Goal: Task Accomplishment & Management: Complete application form

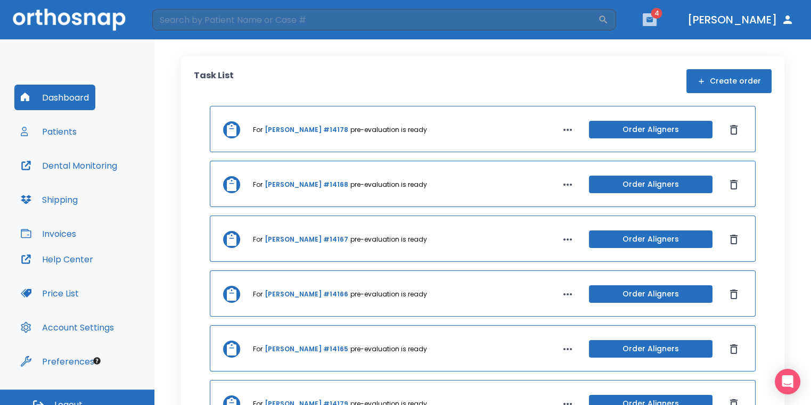
click at [653, 22] on icon "button" at bounding box center [649, 19] width 6 height 5
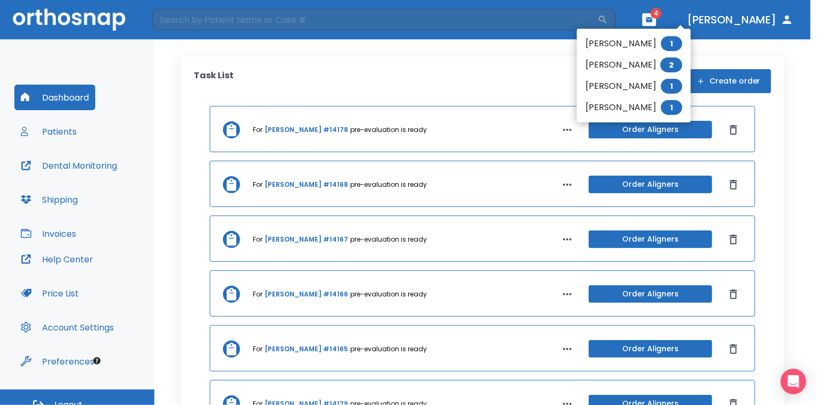
click at [573, 53] on div at bounding box center [408, 202] width 817 height 405
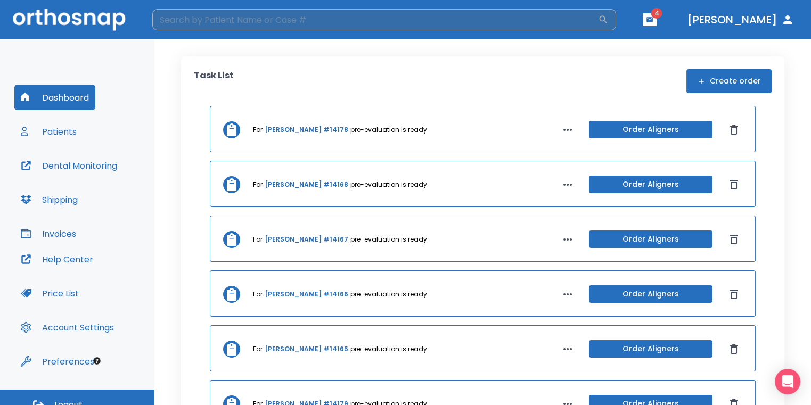
click at [377, 22] on input "search" at bounding box center [375, 19] width 446 height 21
type input "[PERSON_NAME]"
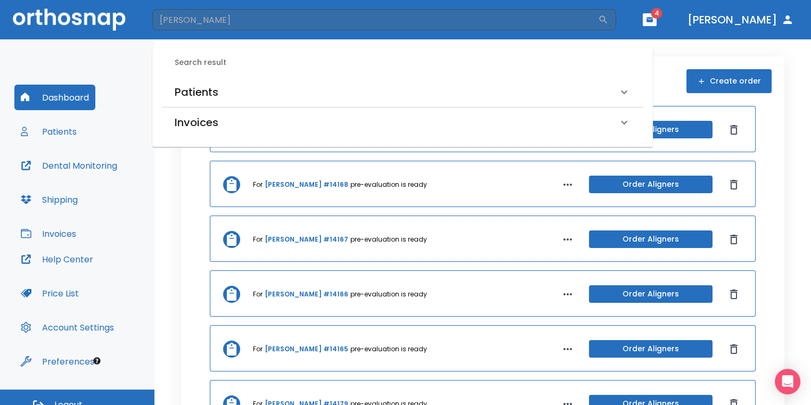
click at [348, 75] on div "Search result Patients [PERSON_NAME] (Received by doctor) [PERSON_NAME] (Submit…" at bounding box center [402, 97] width 501 height 100
click at [292, 99] on div "Patients" at bounding box center [396, 92] width 443 height 17
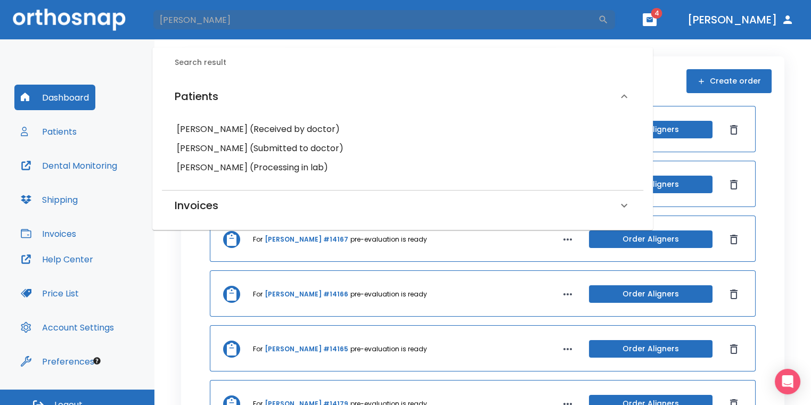
drag, startPoint x: 248, startPoint y: 14, endPoint x: 132, endPoint y: 18, distance: 116.7
click at [139, 17] on header "[PERSON_NAME] ​ 4 [PERSON_NAME]" at bounding box center [405, 19] width 811 height 39
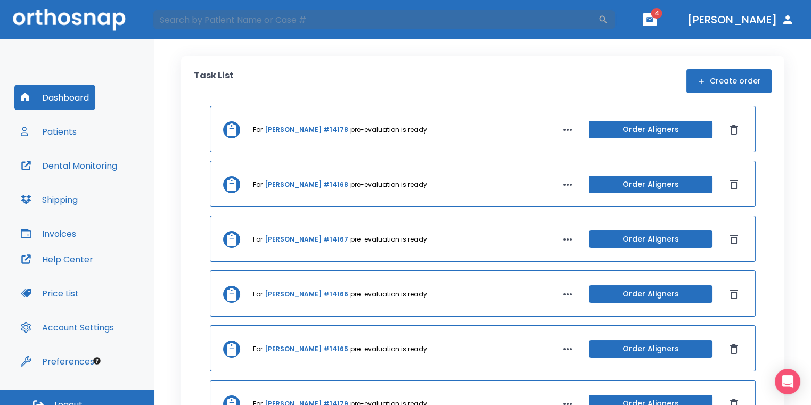
click at [101, 57] on div "Dashboard Patients Dental Monitoring Shipping Invoices Help Center Price List A…" at bounding box center [77, 214] width 154 height 350
click at [690, 77] on button "Create order" at bounding box center [728, 81] width 85 height 24
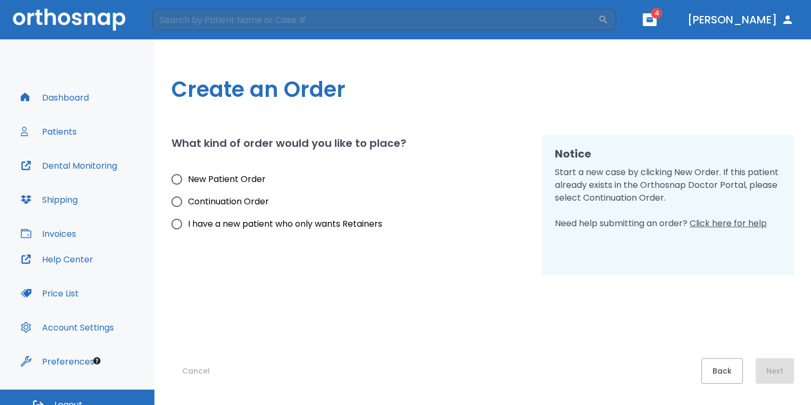
click at [256, 175] on span "New Patient Order" at bounding box center [227, 179] width 78 height 13
click at [188, 175] on input "New Patient Order" at bounding box center [177, 179] width 22 height 22
radio input "true"
click at [781, 376] on button "Next" at bounding box center [775, 371] width 38 height 26
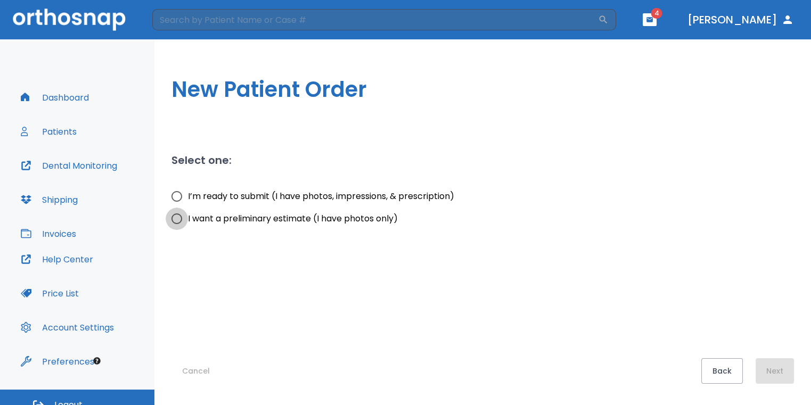
click at [174, 220] on input "I want a preliminary estimate (I have photos only)" at bounding box center [177, 219] width 22 height 22
radio input "true"
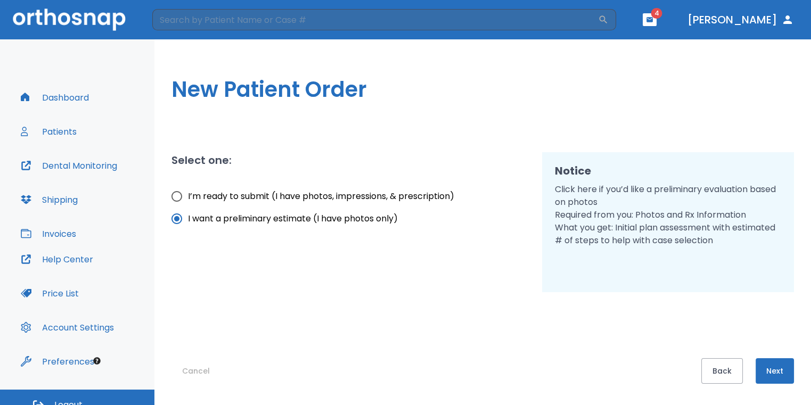
click at [770, 367] on button "Next" at bounding box center [775, 371] width 38 height 26
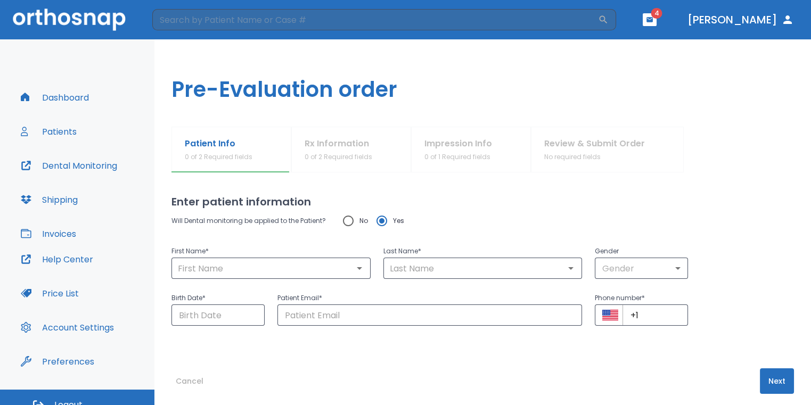
click at [353, 219] on input "No" at bounding box center [348, 221] width 22 height 22
radio input "true"
click at [337, 268] on input "text" at bounding box center [271, 268] width 193 height 15
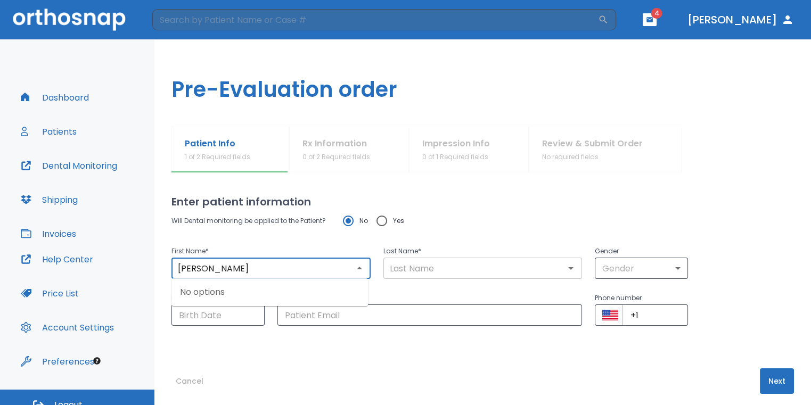
type input "[PERSON_NAME]"
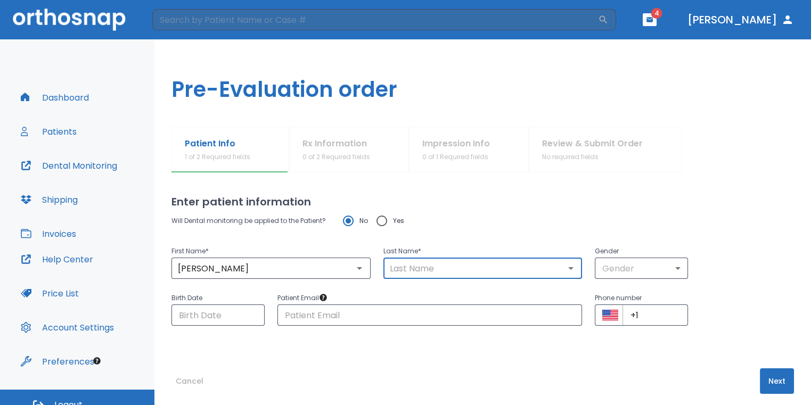
click at [415, 265] on input "text" at bounding box center [483, 268] width 193 height 15
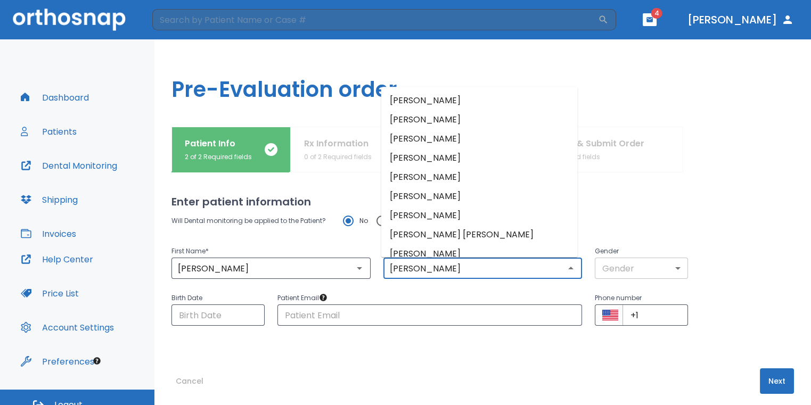
type input "[PERSON_NAME]"
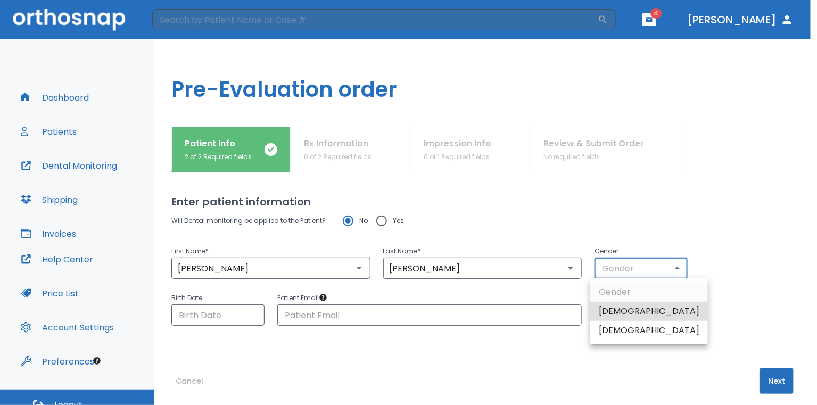
click at [653, 266] on body "​ 4 [PERSON_NAME] Dashboard Patients Dental Monitoring Shipping Invoices Help C…" at bounding box center [408, 202] width 817 height 405
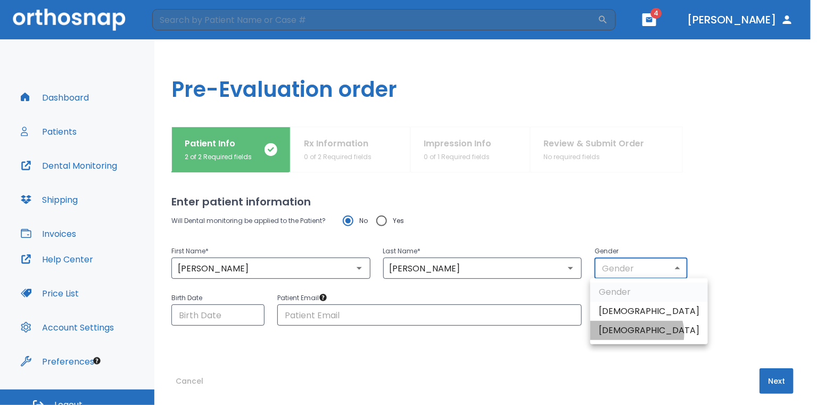
click at [636, 334] on li "[DEMOGRAPHIC_DATA]" at bounding box center [650, 330] width 118 height 19
type input "0"
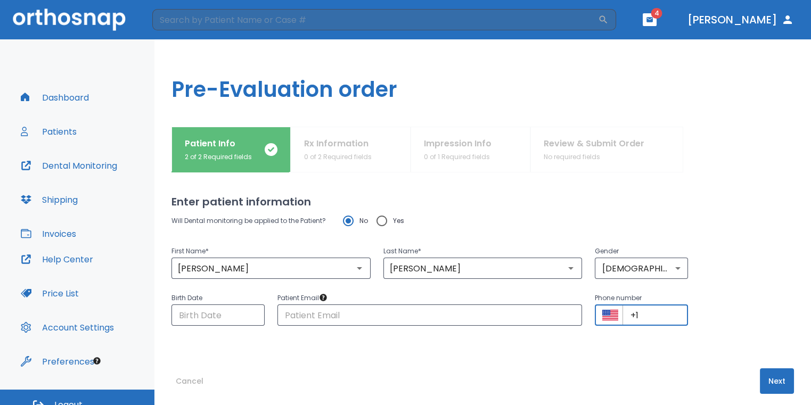
click at [658, 318] on input "+1" at bounding box center [656, 315] width 66 height 21
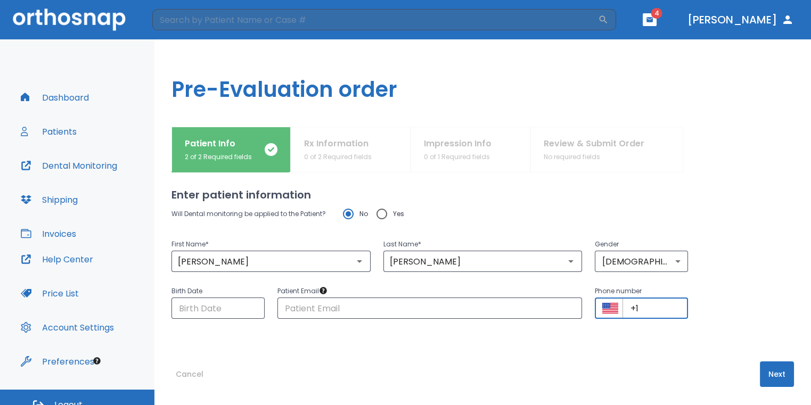
scroll to position [10, 0]
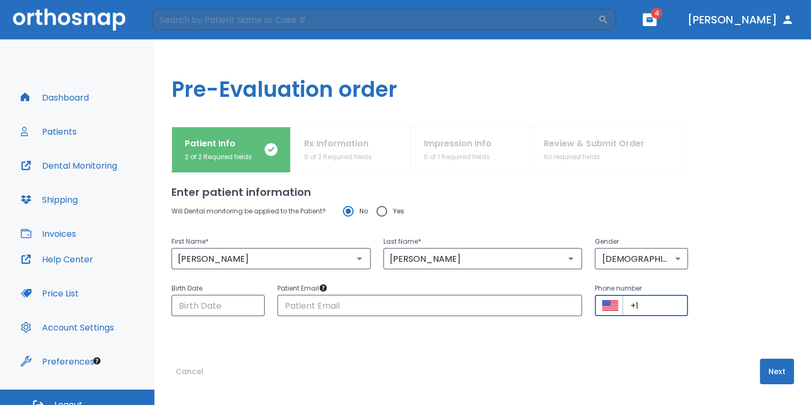
click at [665, 301] on input "+1" at bounding box center [656, 305] width 66 height 21
type input "[PHONE_NUMBER]"
click at [772, 367] on button "Next" at bounding box center [777, 372] width 34 height 26
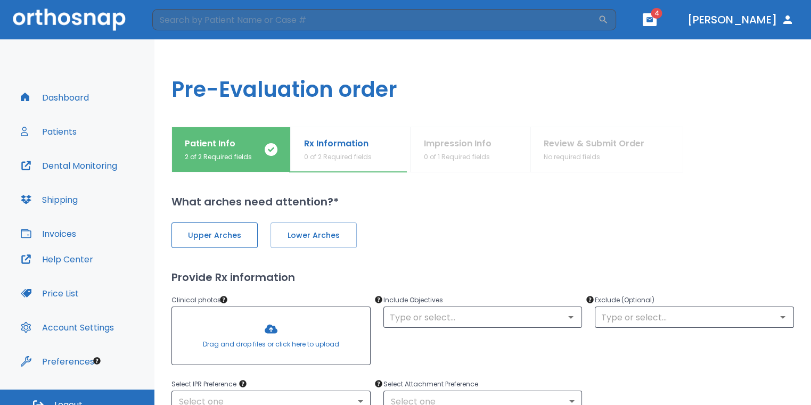
click at [205, 231] on span "Upper Arches" at bounding box center [215, 235] width 64 height 11
click at [333, 242] on button "Lower Arches" at bounding box center [312, 236] width 86 height 26
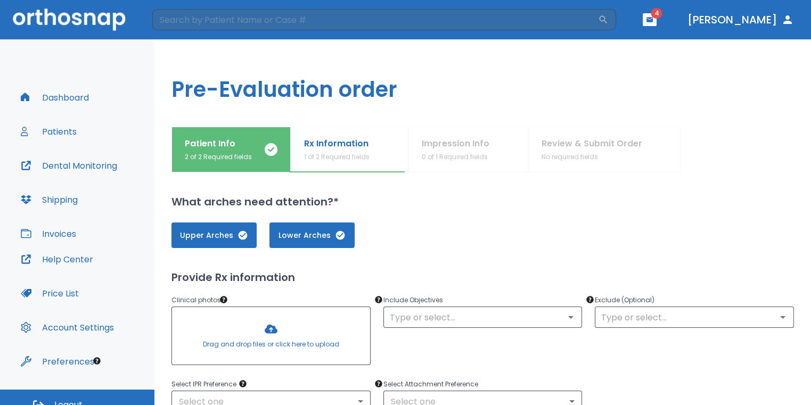
click at [299, 324] on div at bounding box center [271, 336] width 198 height 58
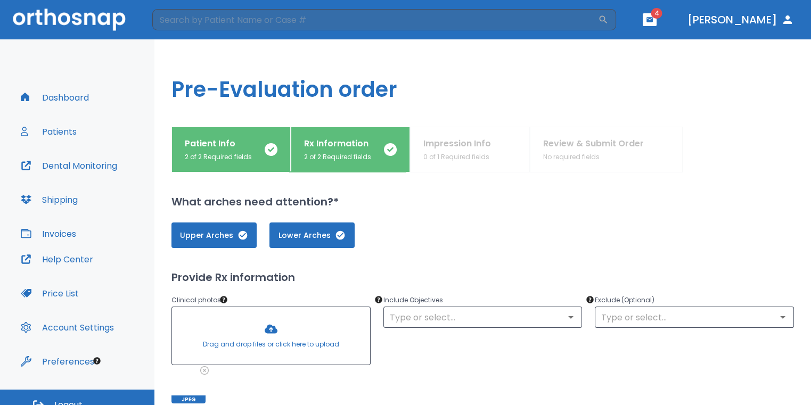
click at [287, 316] on div at bounding box center [271, 336] width 198 height 58
click at [289, 318] on div at bounding box center [271, 336] width 198 height 58
click at [271, 323] on div at bounding box center [271, 336] width 198 height 58
click at [278, 346] on div at bounding box center [271, 336] width 198 height 58
click at [279, 338] on div at bounding box center [271, 336] width 198 height 58
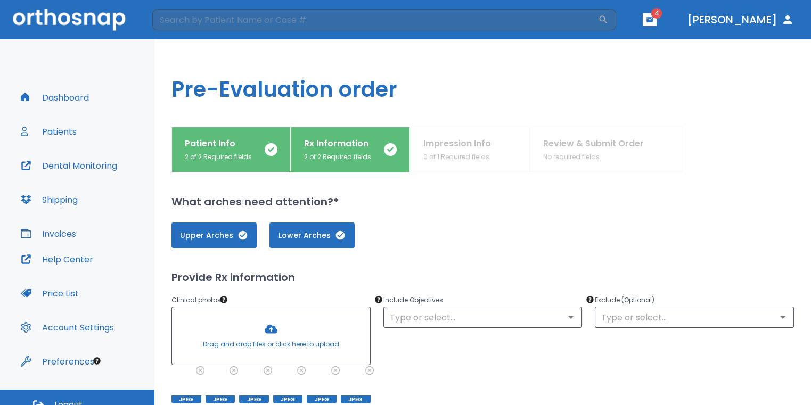
click at [272, 324] on div at bounding box center [271, 336] width 198 height 58
click at [273, 331] on div at bounding box center [271, 336] width 198 height 58
click at [265, 331] on div at bounding box center [271, 336] width 198 height 58
click at [300, 334] on div at bounding box center [271, 336] width 198 height 58
click at [282, 325] on div at bounding box center [271, 336] width 198 height 58
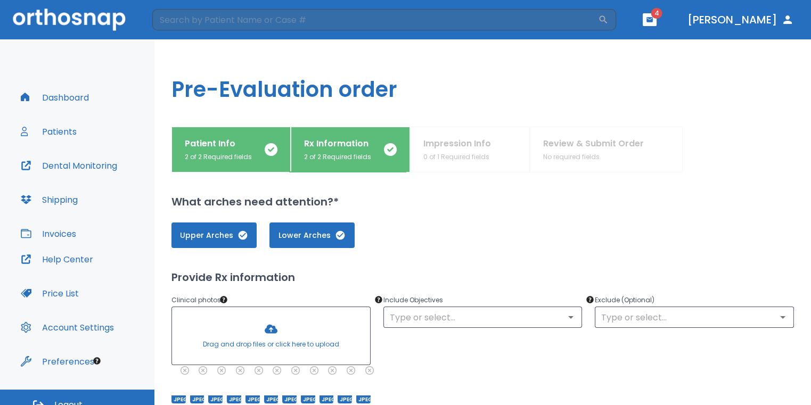
click at [440, 305] on p "Include Objectives" at bounding box center [482, 300] width 199 height 13
click at [443, 310] on input "text" at bounding box center [483, 317] width 193 height 15
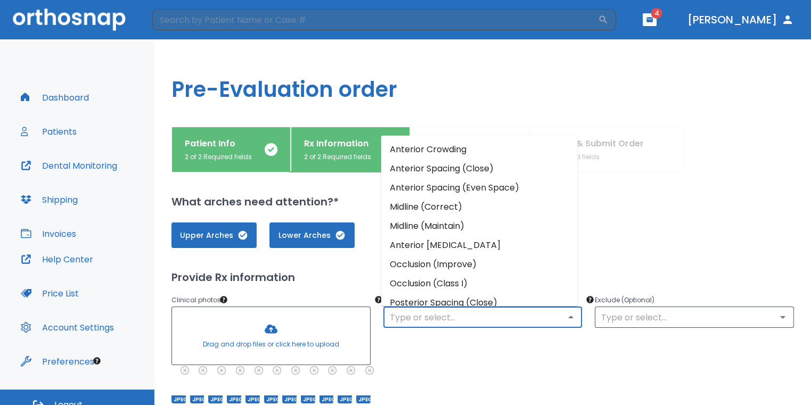
click at [451, 142] on li "Anterior Crowding" at bounding box center [479, 149] width 197 height 19
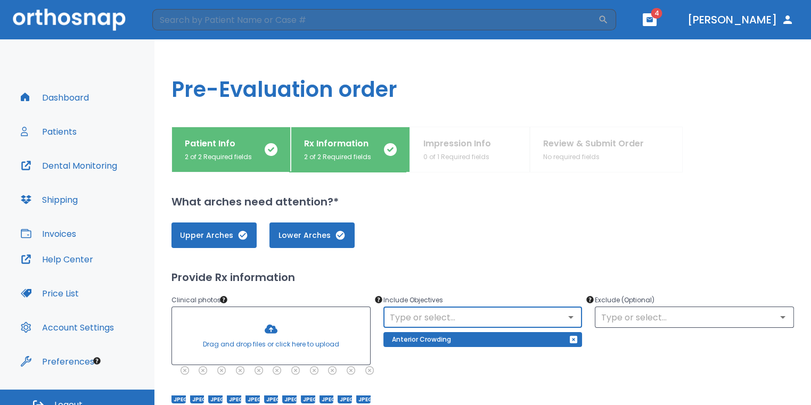
scroll to position [53, 0]
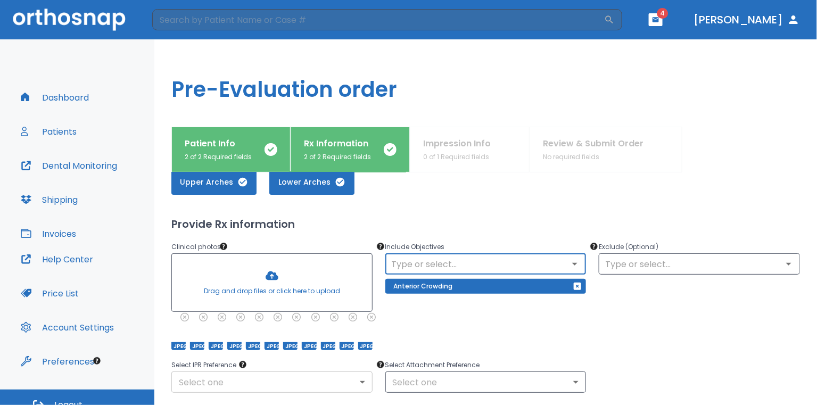
click at [290, 390] on body "​ 4 [PERSON_NAME] Dashboard Patients Dental Monitoring Shipping Invoices Help C…" at bounding box center [408, 202] width 817 height 405
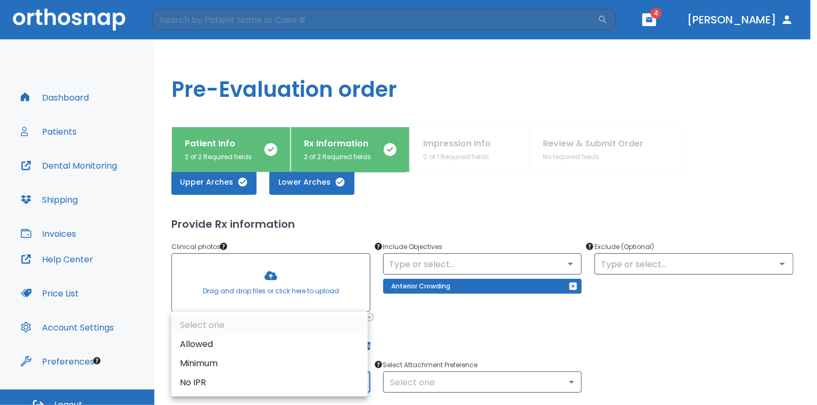
click at [281, 340] on li "Allowed" at bounding box center [269, 344] width 197 height 19
type input "1"
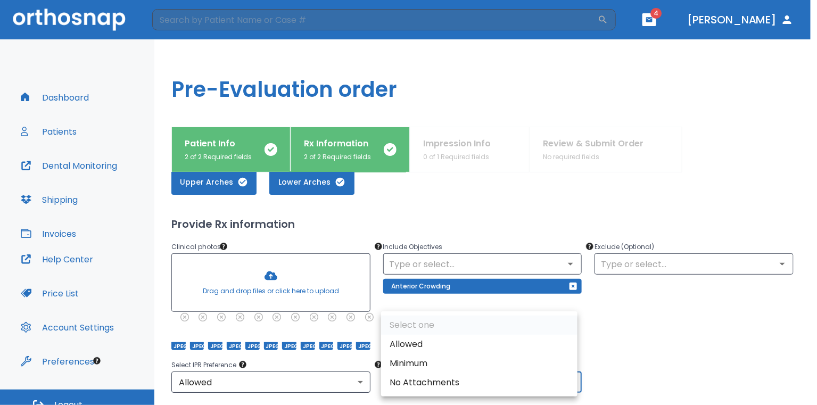
click at [420, 371] on body "​ 4 [PERSON_NAME] Dashboard Patients Dental Monitoring Shipping Invoices Help C…" at bounding box center [408, 202] width 817 height 405
click at [418, 349] on li "Allowed" at bounding box center [479, 344] width 197 height 19
type input "1"
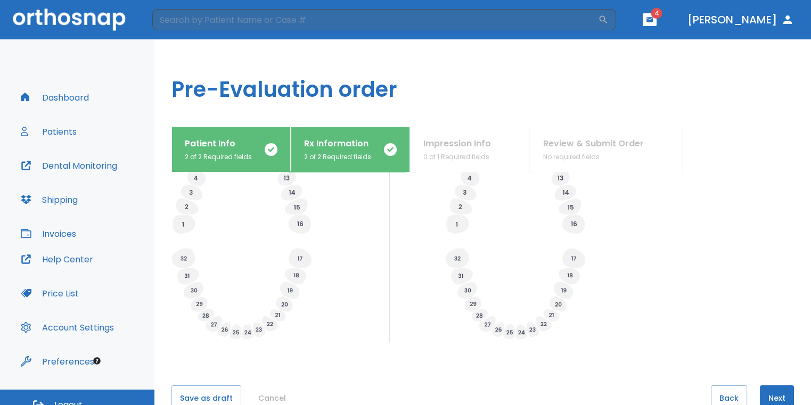
scroll to position [418, 0]
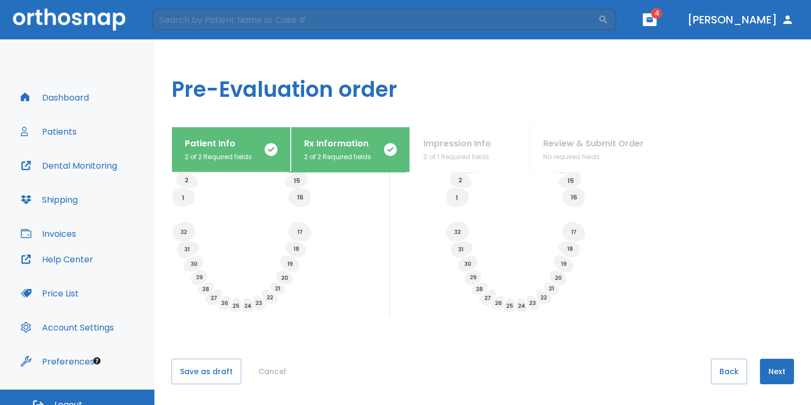
click at [769, 357] on div "What arches need attention?* Upper Arches Lower Arches Provide Rx information C…" at bounding box center [482, 289] width 623 height 233
click at [778, 372] on button "Next" at bounding box center [777, 372] width 34 height 26
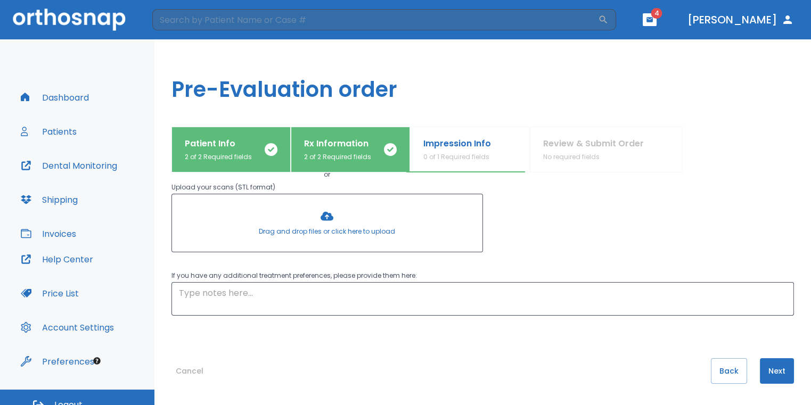
scroll to position [0, 0]
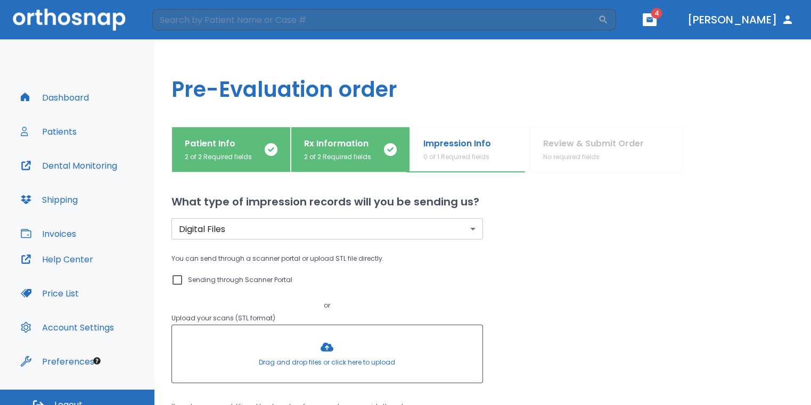
click at [177, 280] on input "Sending through Scanner Portal" at bounding box center [177, 280] width 13 height 13
checkbox input "true"
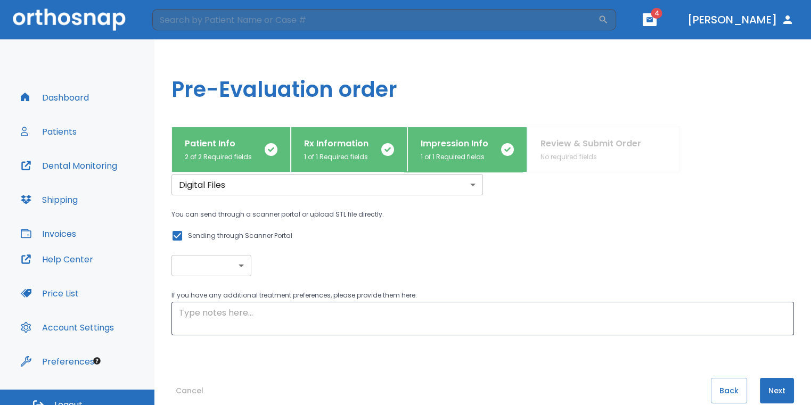
scroll to position [63, 0]
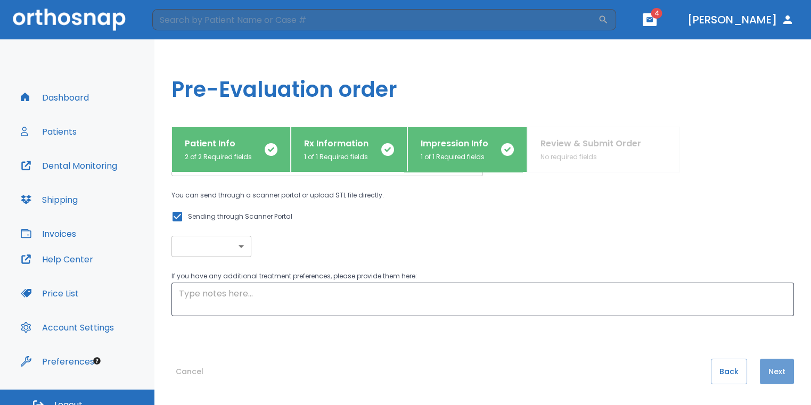
click at [772, 375] on button "Next" at bounding box center [777, 372] width 34 height 26
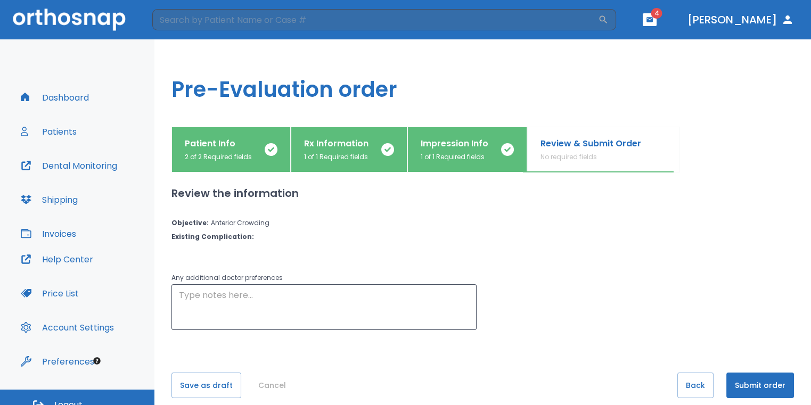
scroll to position [0, 0]
click at [410, 296] on textarea at bounding box center [324, 307] width 290 height 37
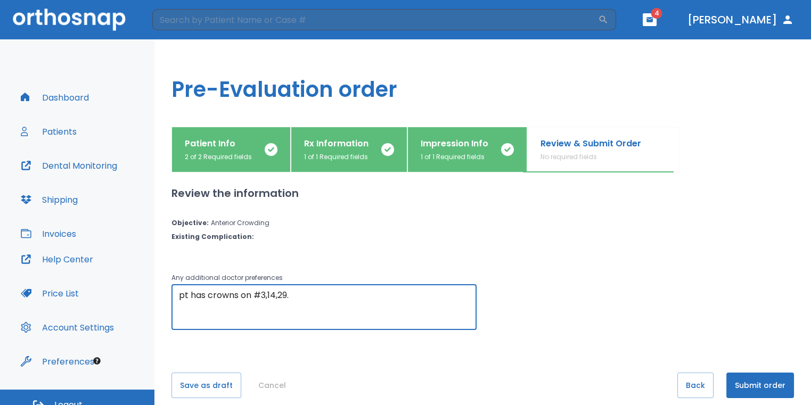
type textarea "pt has crowns on #3,14,29."
click at [735, 381] on button "Submit order" at bounding box center [760, 386] width 68 height 26
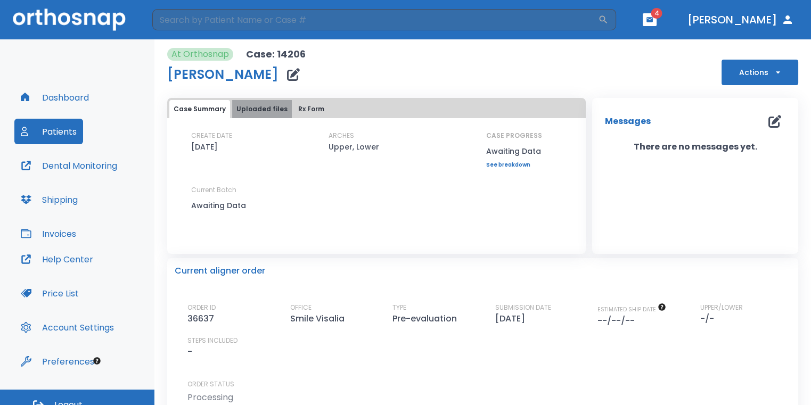
click at [268, 112] on button "Uploaded files" at bounding box center [262, 109] width 60 height 18
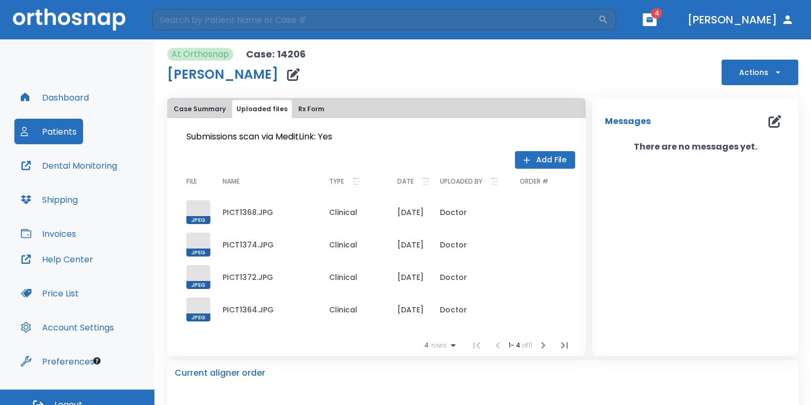
click at [309, 111] on button "Rx Form" at bounding box center [311, 109] width 35 height 18
